Goal: Task Accomplishment & Management: Use online tool/utility

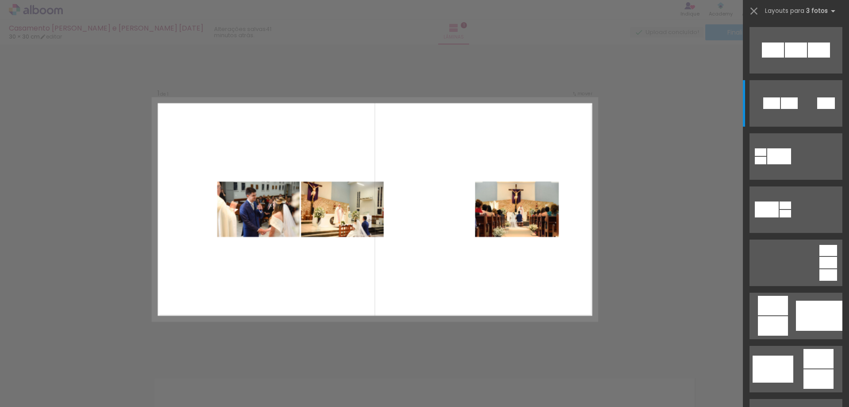
scroll to position [53, 0]
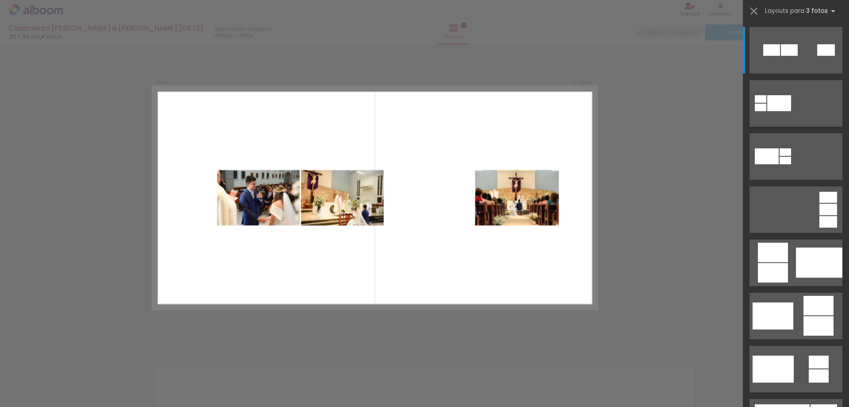
click at [213, 227] on quentale-layouter at bounding box center [375, 198] width 445 height 222
drag, startPoint x: 688, startPoint y: 84, endPoint x: 678, endPoint y: 90, distance: 12.1
click at [688, 85] on div "Confirmar Cancelar" at bounding box center [424, 343] width 849 height 621
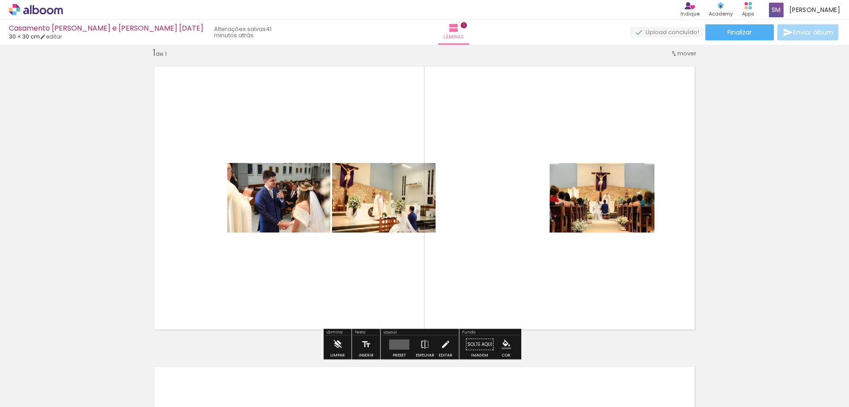
click at [335, 342] on iron-icon at bounding box center [338, 344] width 10 height 18
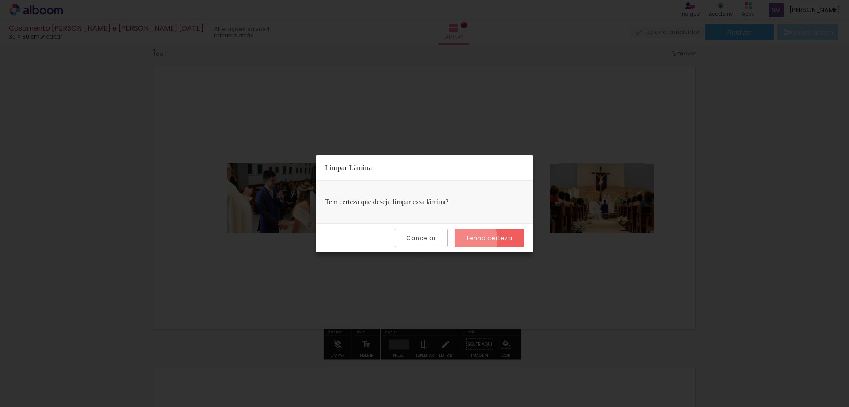
click at [0, 0] on slot "Tenho certeza" at bounding box center [0, 0] width 0 height 0
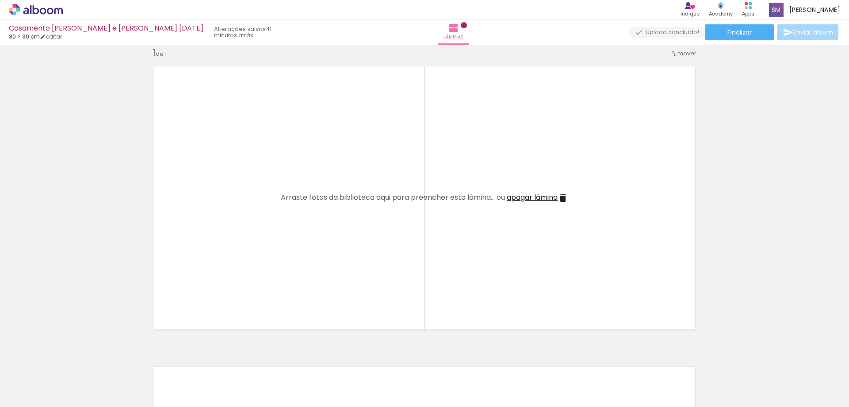
click at [68, 362] on iron-icon at bounding box center [69, 358] width 9 height 9
click at [70, 361] on iron-icon at bounding box center [69, 358] width 9 height 9
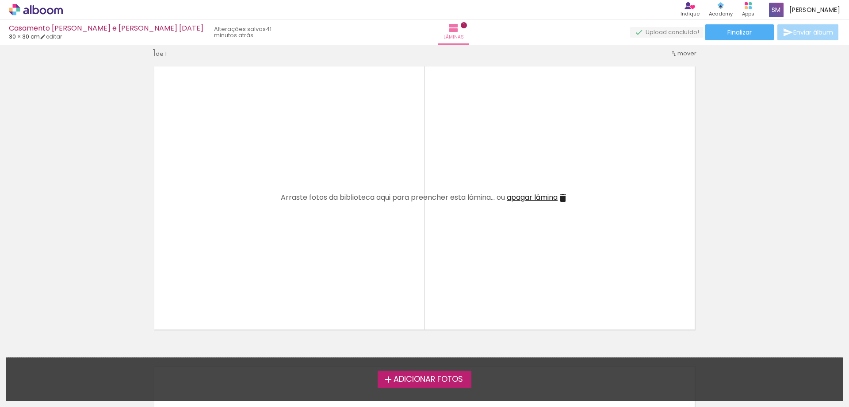
click at [460, 376] on span "Adicionar Fotos" at bounding box center [428, 379] width 69 height 8
click at [0, 0] on input "file" at bounding box center [0, 0] width 0 height 0
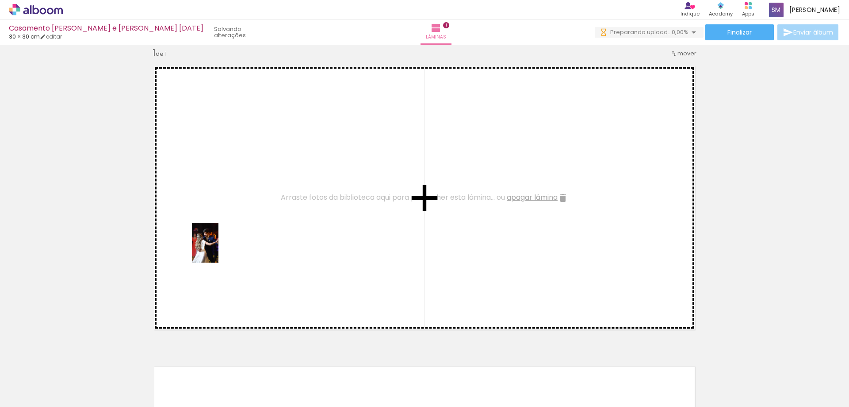
drag, startPoint x: 81, startPoint y: 381, endPoint x: 219, endPoint y: 249, distance: 190.9
click at [219, 249] on quentale-workspace at bounding box center [424, 203] width 849 height 407
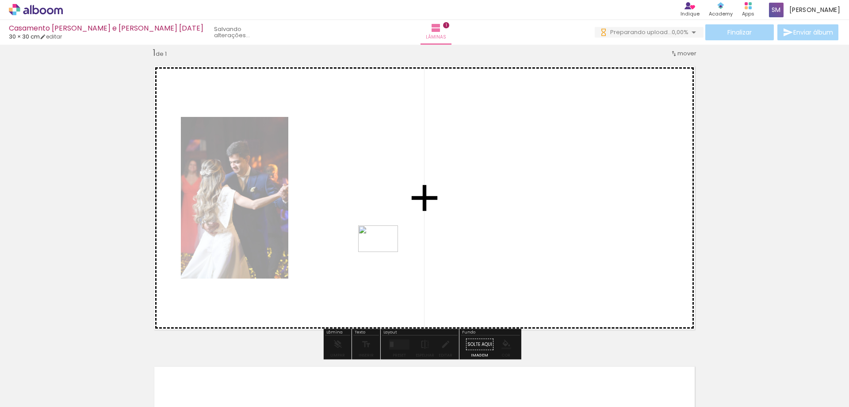
drag, startPoint x: 137, startPoint y: 377, endPoint x: 385, endPoint y: 251, distance: 278.0
click at [385, 251] on quentale-workspace at bounding box center [424, 203] width 849 height 407
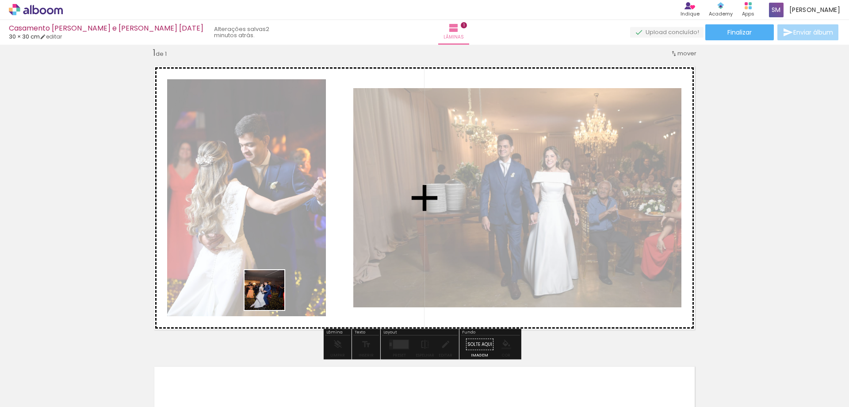
drag, startPoint x: 193, startPoint y: 392, endPoint x: 269, endPoint y: 313, distance: 109.5
click at [282, 272] on quentale-workspace at bounding box center [424, 203] width 849 height 407
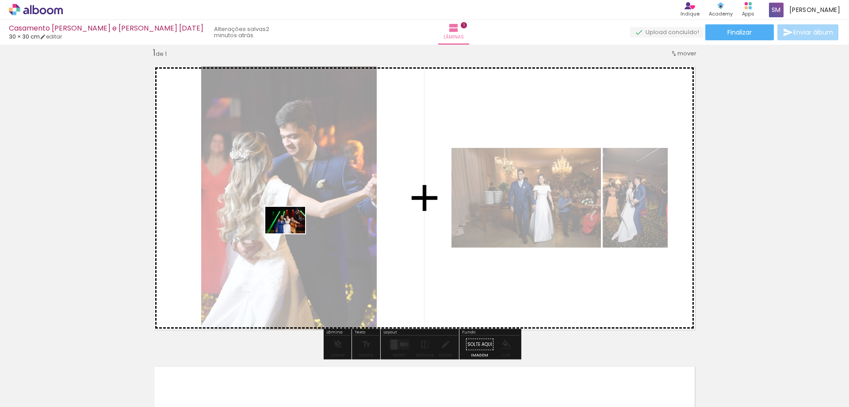
drag, startPoint x: 233, startPoint y: 391, endPoint x: 310, endPoint y: 295, distance: 123.1
click at [292, 232] on quentale-workspace at bounding box center [424, 203] width 849 height 407
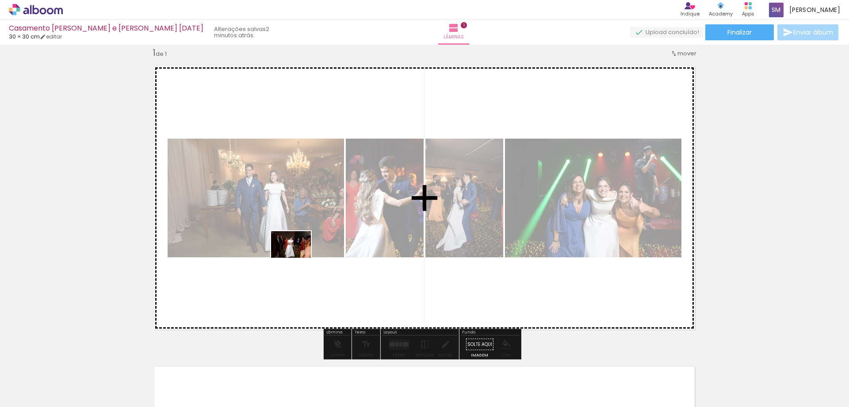
drag, startPoint x: 292, startPoint y: 380, endPoint x: 311, endPoint y: 339, distance: 45.1
click at [298, 253] on quentale-workspace at bounding box center [424, 203] width 849 height 407
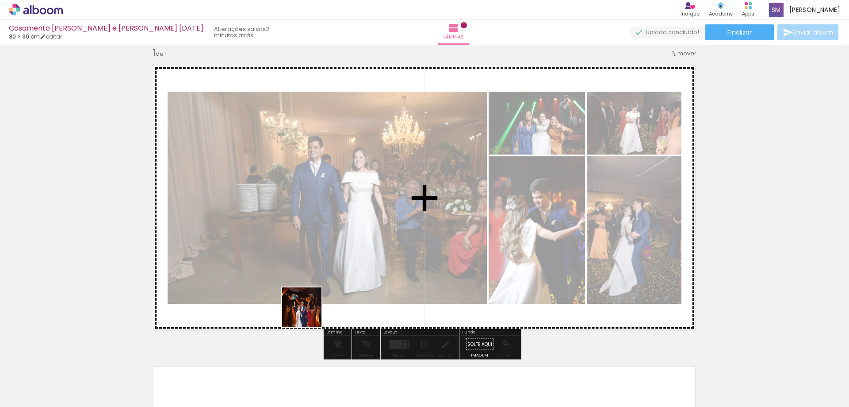
drag, startPoint x: 322, startPoint y: 388, endPoint x: 331, endPoint y: 313, distance: 75.0
click at [298, 269] on quentale-workspace at bounding box center [424, 203] width 849 height 407
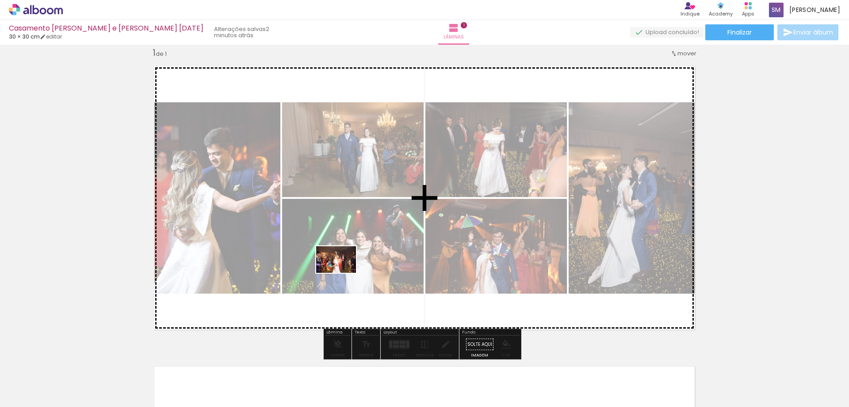
drag, startPoint x: 377, startPoint y: 384, endPoint x: 357, endPoint y: 281, distance: 104.3
click at [343, 269] on quentale-workspace at bounding box center [424, 203] width 849 height 407
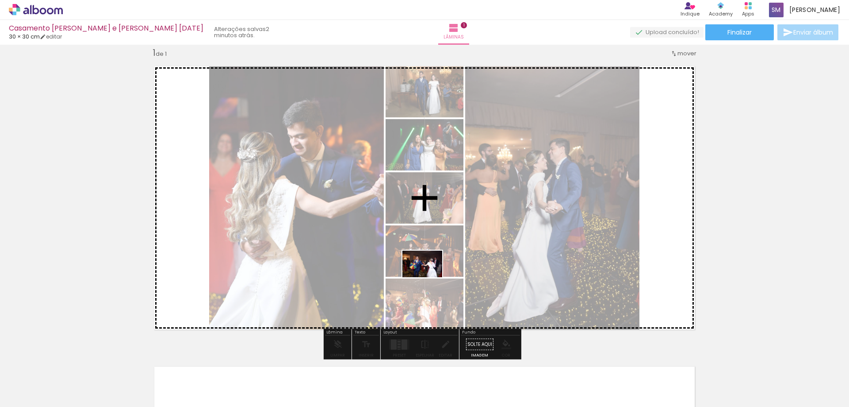
drag, startPoint x: 438, startPoint y: 377, endPoint x: 429, endPoint y: 277, distance: 99.9
click at [429, 277] on quentale-workspace at bounding box center [424, 203] width 849 height 407
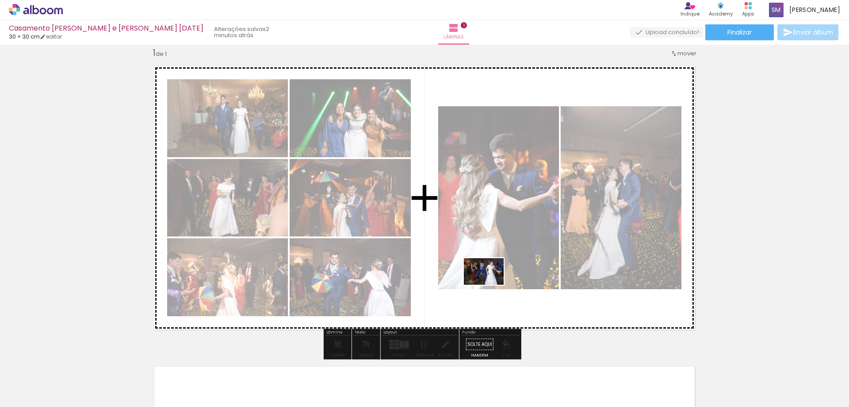
drag, startPoint x: 492, startPoint y: 385, endPoint x: 499, endPoint y: 309, distance: 76.4
click at [492, 281] on quentale-workspace at bounding box center [424, 203] width 849 height 407
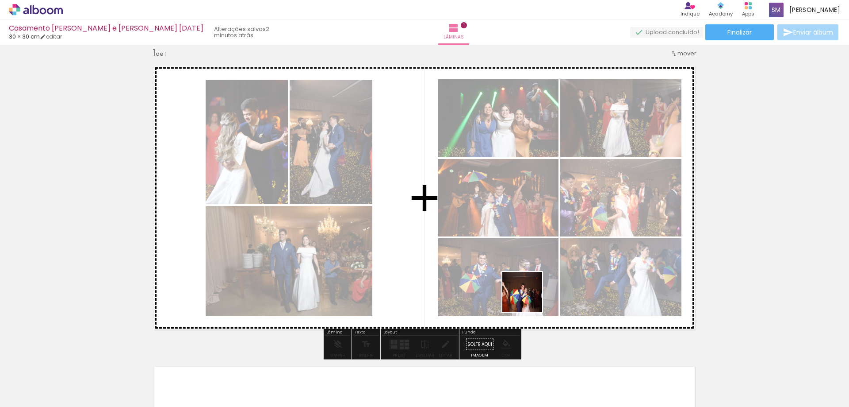
drag, startPoint x: 538, startPoint y: 382, endPoint x: 529, endPoint y: 296, distance: 86.3
click at [529, 296] on quentale-workspace at bounding box center [424, 203] width 849 height 407
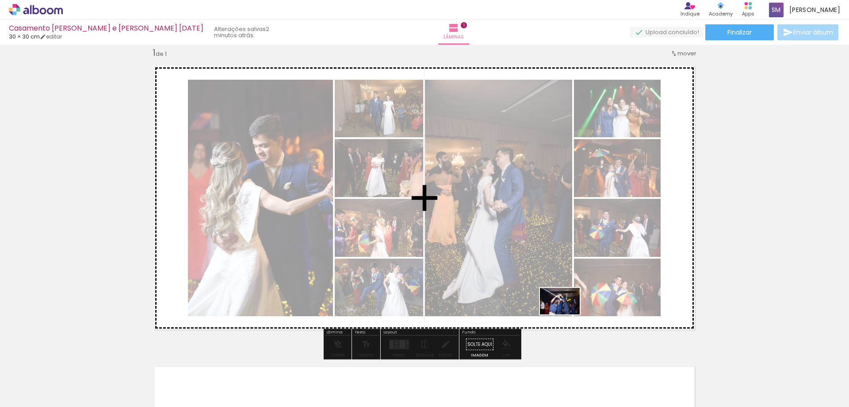
drag, startPoint x: 584, startPoint y: 384, endPoint x: 551, endPoint y: 295, distance: 95.2
click at [549, 285] on quentale-workspace at bounding box center [424, 203] width 849 height 407
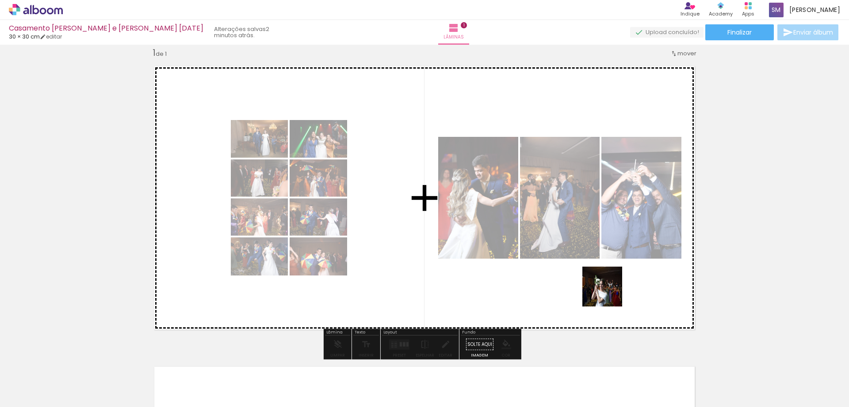
drag, startPoint x: 629, startPoint y: 381, endPoint x: 630, endPoint y: 314, distance: 67.3
click at [607, 280] on quentale-workspace at bounding box center [424, 203] width 849 height 407
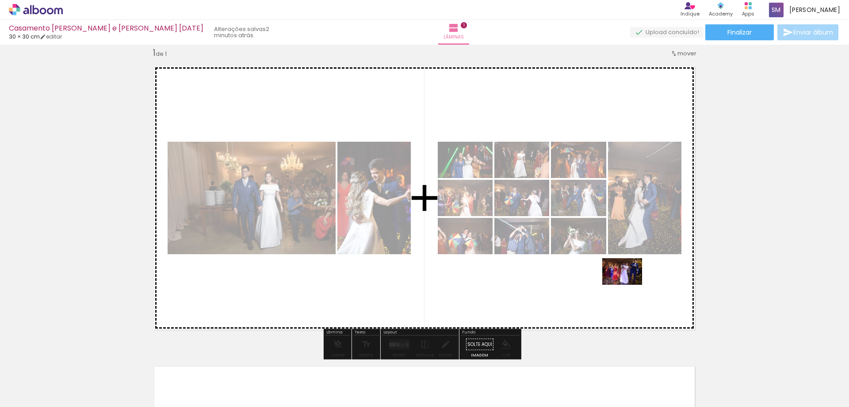
drag, startPoint x: 669, startPoint y: 382, endPoint x: 629, endPoint y: 284, distance: 105.7
click at [629, 284] on quentale-workspace at bounding box center [424, 203] width 849 height 407
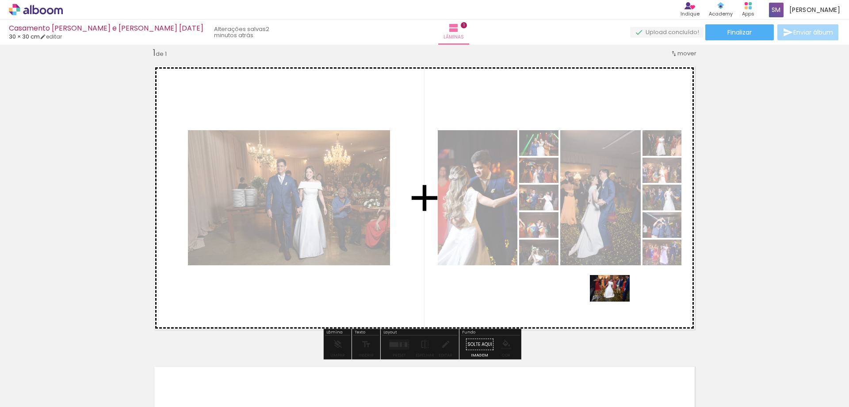
drag, startPoint x: 738, startPoint y: 381, endPoint x: 592, endPoint y: 296, distance: 169.5
click at [592, 296] on quentale-workspace at bounding box center [424, 203] width 849 height 407
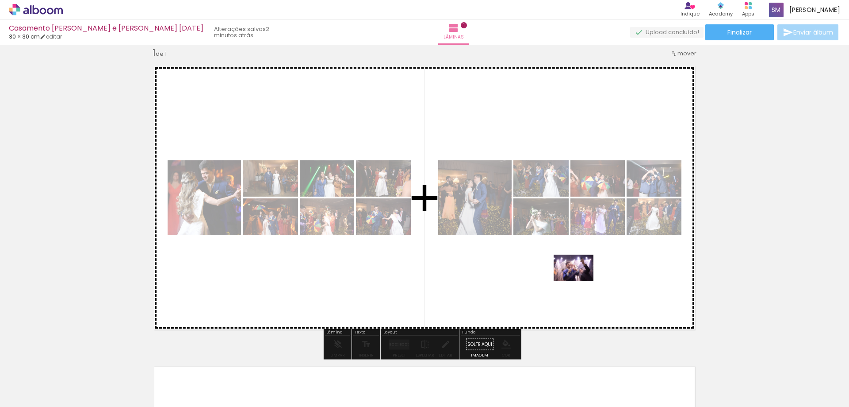
drag, startPoint x: 774, startPoint y: 378, endPoint x: 550, endPoint y: 277, distance: 246.1
click at [550, 275] on quentale-workspace at bounding box center [424, 203] width 849 height 407
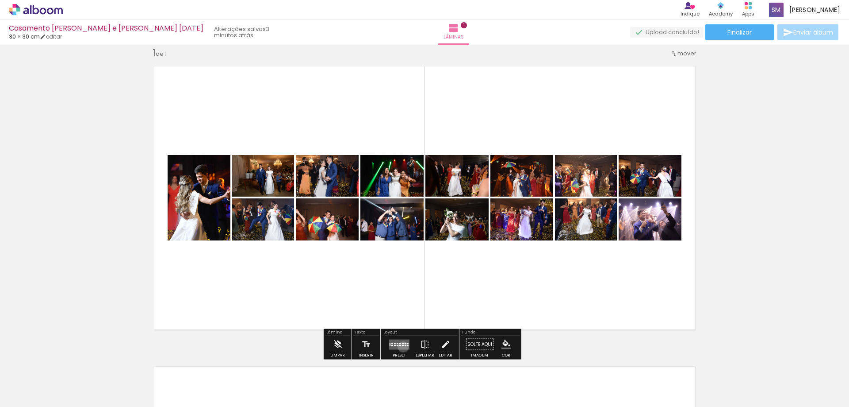
click at [401, 346] on quentale-layouter at bounding box center [399, 344] width 20 height 10
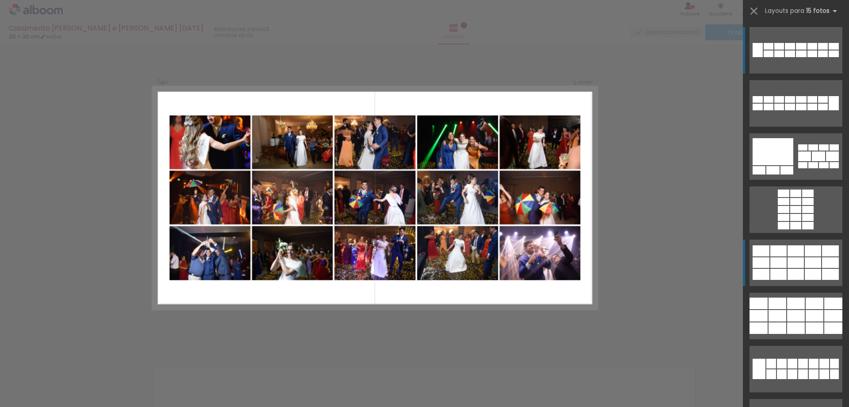
click at [771, 251] on div at bounding box center [779, 250] width 16 height 11
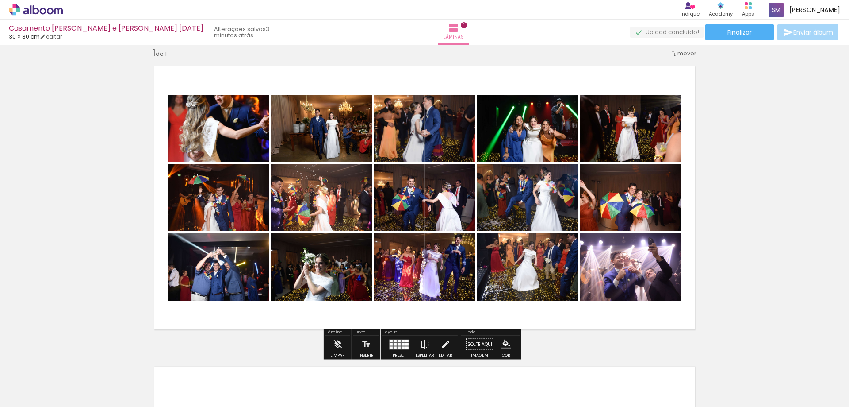
click at [390, 349] on div at bounding box center [400, 344] width 24 height 18
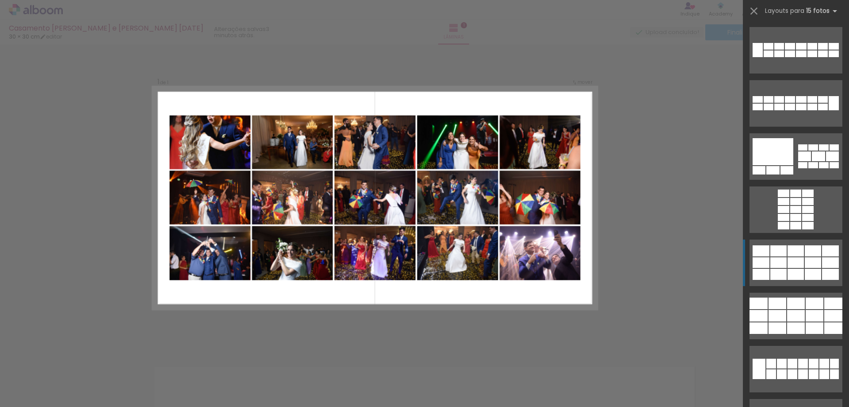
scroll to position [212, 0]
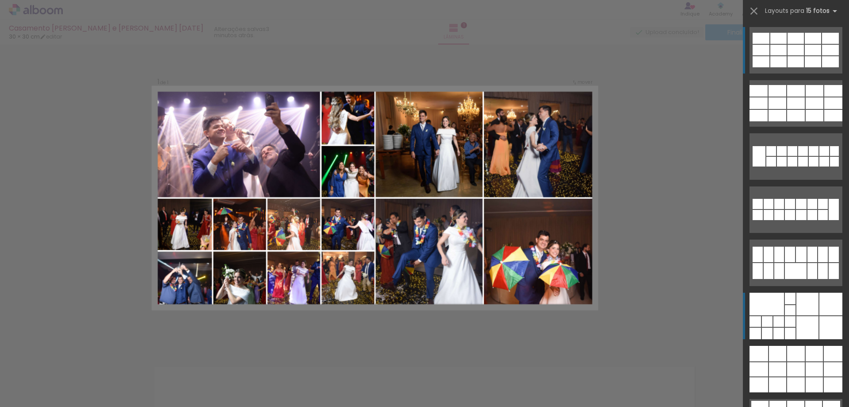
click at [810, 319] on div at bounding box center [808, 327] width 22 height 23
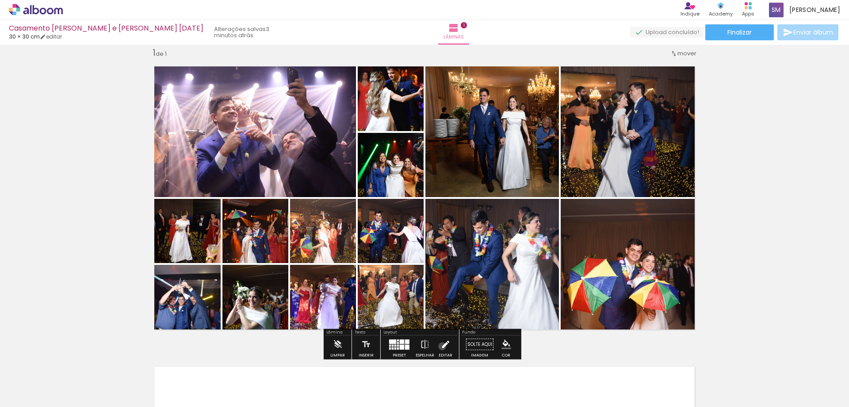
click at [441, 346] on iron-icon at bounding box center [446, 344] width 10 height 18
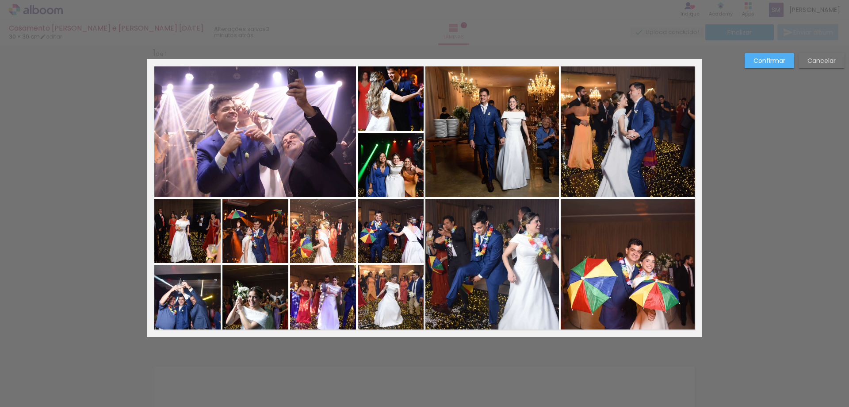
click at [761, 165] on div "Confirmar Cancelar" at bounding box center [424, 343] width 849 height 621
click at [0, 0] on slot "Confirmar" at bounding box center [0, 0] width 0 height 0
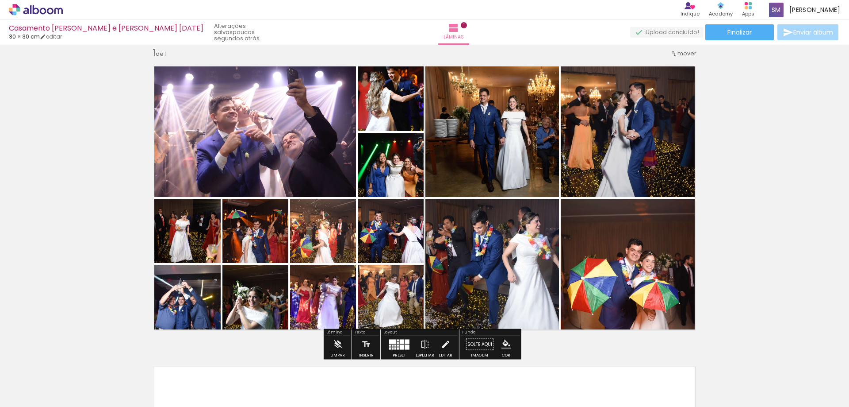
click at [406, 346] on div at bounding box center [407, 346] width 4 height 5
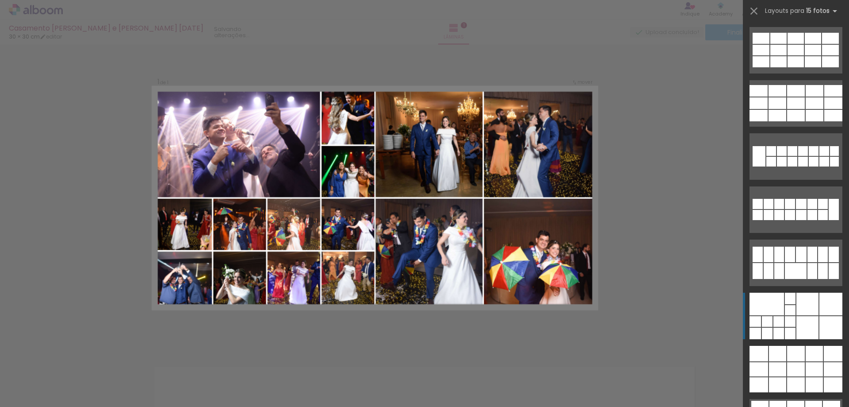
scroll to position [251, 0]
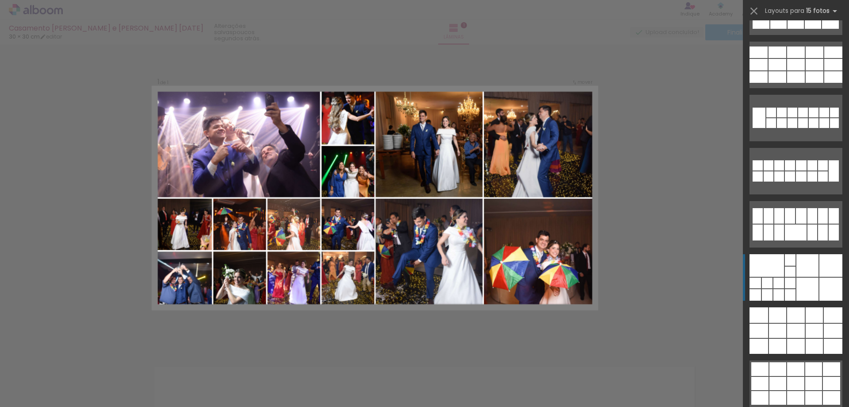
click at [703, 270] on div "Confirmar Cancelar" at bounding box center [424, 343] width 849 height 621
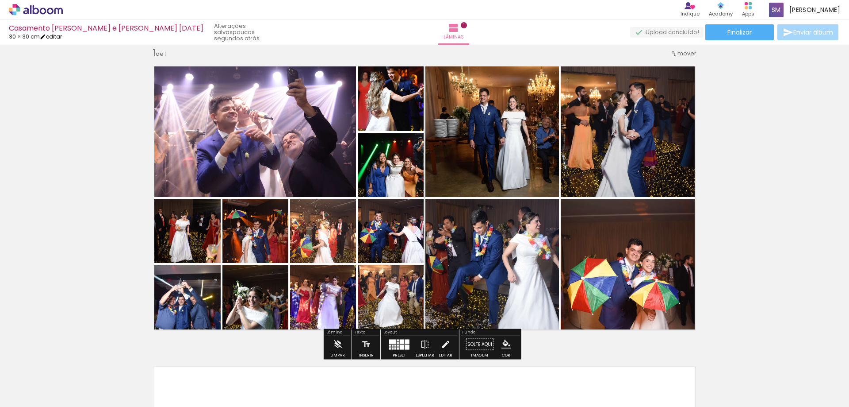
click at [60, 36] on link "editar" at bounding box center [51, 37] width 22 height 8
type input "30"
type input "60"
type input "8"
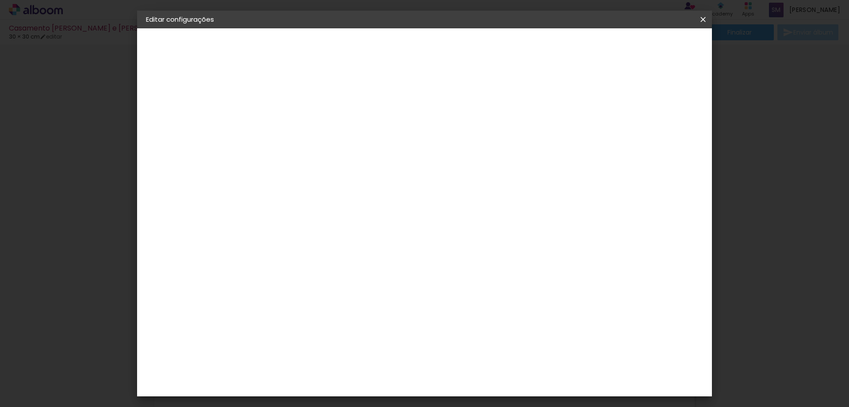
click at [702, 21] on iron-icon at bounding box center [703, 19] width 11 height 9
click at [0, 0] on slot "Voltar" at bounding box center [0, 0] width 0 height 0
click at [457, 137] on paper-item "Tamanho Livre" at bounding box center [414, 134] width 85 height 19
click at [0, 0] on slot "Avançar" at bounding box center [0, 0] width 0 height 0
click at [648, 48] on span "Salvar configurações" at bounding box center [615, 47] width 65 height 6
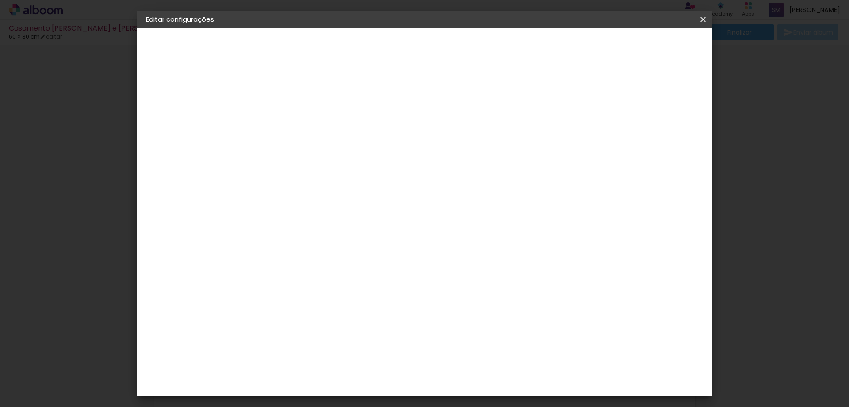
click at [648, 46] on span "Salvar configurações" at bounding box center [615, 47] width 65 height 6
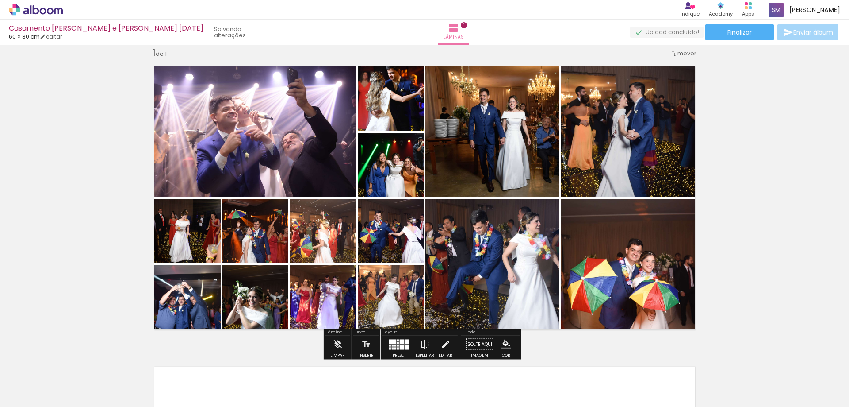
click at [111, 317] on div "Inserir lâmina 1 de 1" at bounding box center [424, 336] width 849 height 600
click at [397, 344] on div at bounding box center [398, 345] width 2 height 2
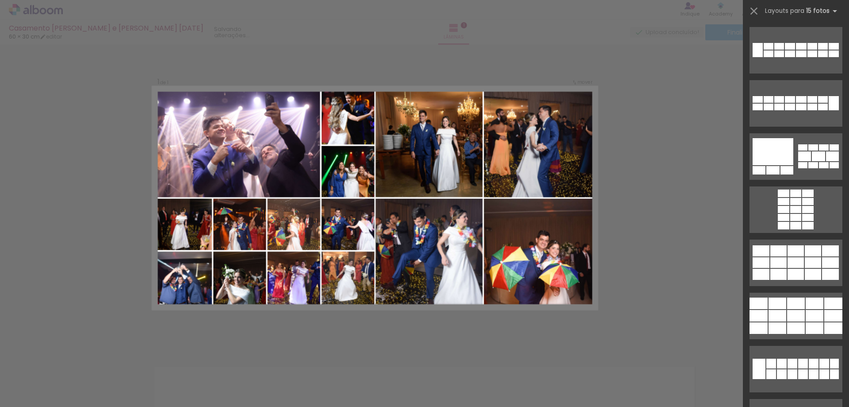
scroll to position [251, 0]
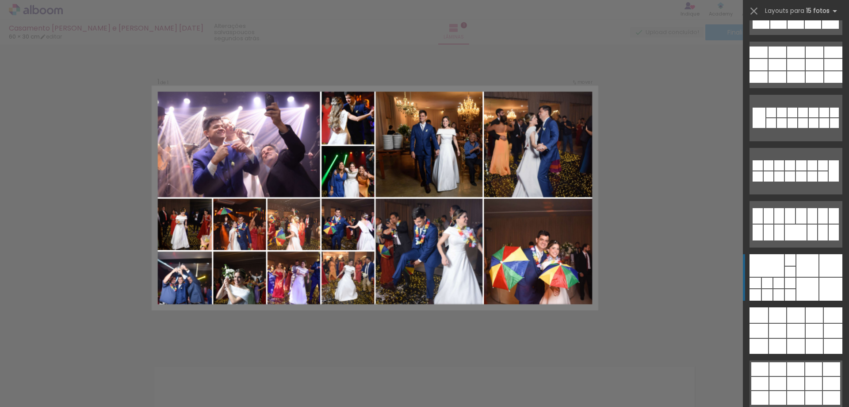
click at [647, 294] on div "Confirmar Cancelar" at bounding box center [424, 343] width 849 height 621
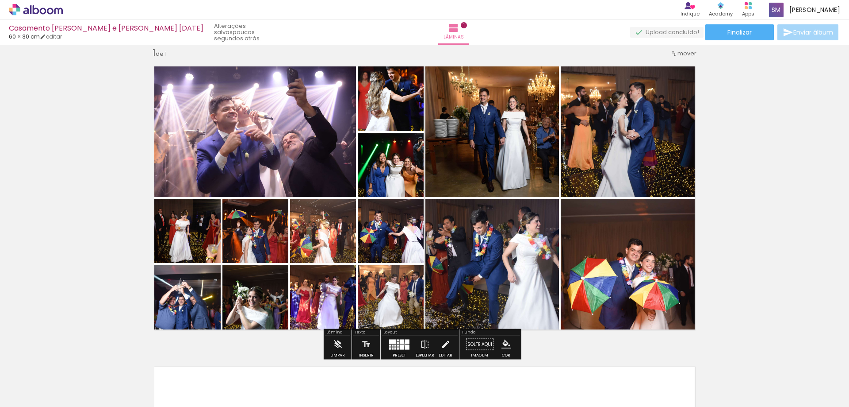
click at [401, 344] on quentale-layouter at bounding box center [399, 344] width 20 height 10
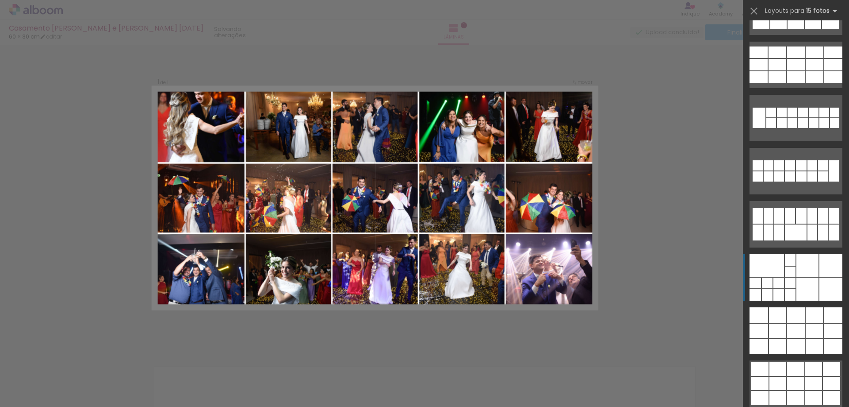
click at [632, 277] on div "Confirmar Cancelar" at bounding box center [424, 343] width 849 height 621
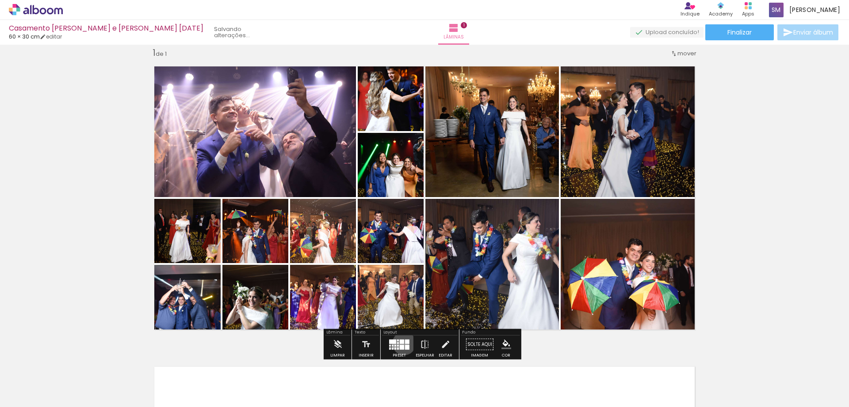
click at [402, 343] on div at bounding box center [402, 341] width 4 height 4
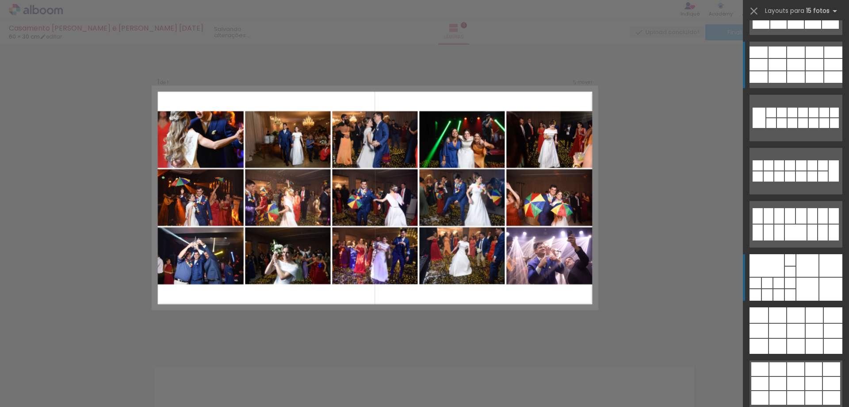
click at [795, 69] on div at bounding box center [797, 65] width 18 height 12
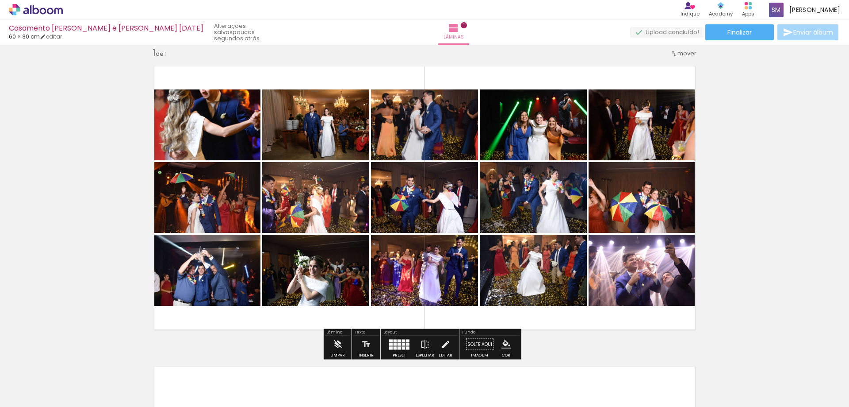
click at [775, 201] on div "Inserir lâmina 1 de 1" at bounding box center [424, 336] width 849 height 600
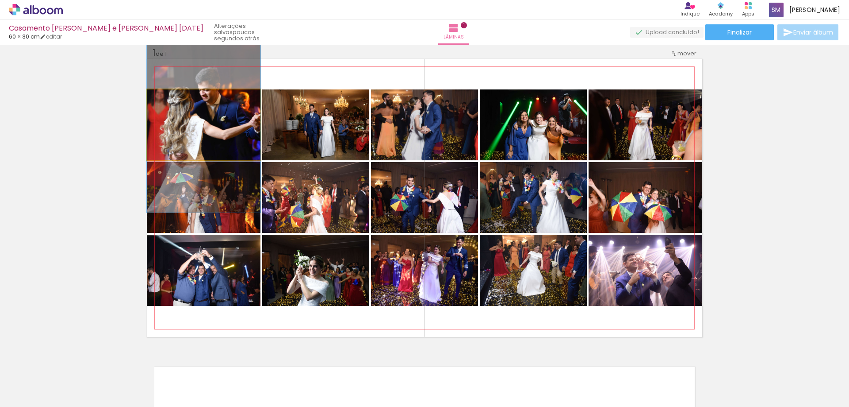
drag, startPoint x: 222, startPoint y: 146, endPoint x: 215, endPoint y: 148, distance: 7.1
